Goal: Transaction & Acquisition: Purchase product/service

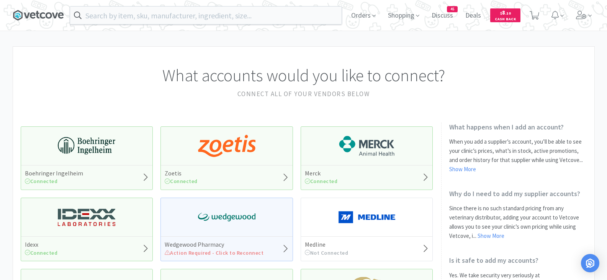
click at [39, 16] on icon at bounding box center [38, 15] width 51 height 11
